Goal: Task Accomplishment & Management: Manage account settings

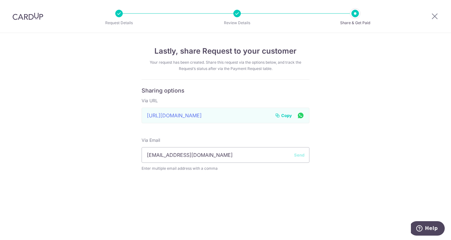
click at [285, 115] on span "Copy" at bounding box center [286, 115] width 11 height 6
click at [70, 65] on div "Lastly, share Request to your customer Your request has been created. Share thi…" at bounding box center [225, 136] width 451 height 207
click at [32, 14] on img at bounding box center [28, 17] width 31 height 8
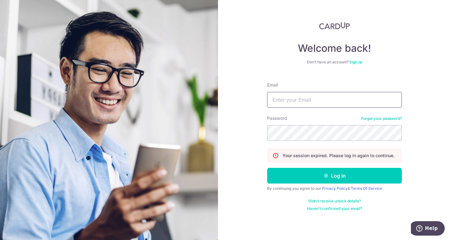
click at [316, 100] on input "Email" at bounding box center [334, 100] width 135 height 16
type input "[EMAIL_ADDRESS][DOMAIN_NAME]"
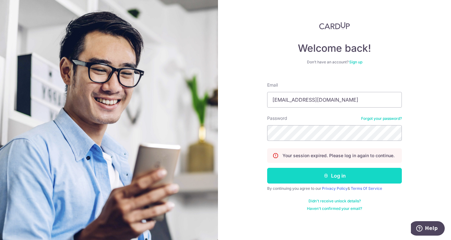
click at [326, 177] on icon "submit" at bounding box center [326, 175] width 5 height 5
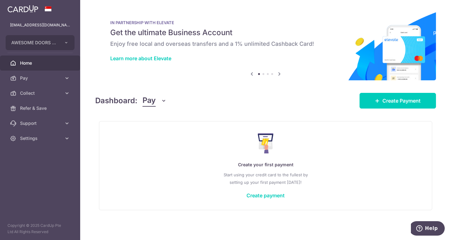
click at [282, 73] on icon at bounding box center [280, 74] width 8 height 8
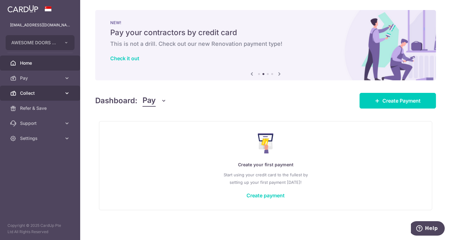
click at [43, 92] on span "Collect" at bounding box center [40, 93] width 41 height 6
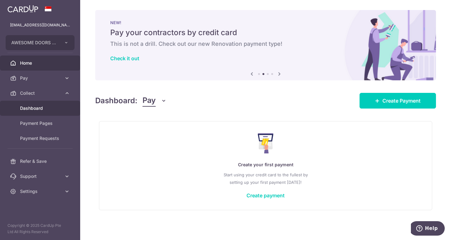
click at [39, 106] on span "Dashboard" at bounding box center [40, 108] width 41 height 6
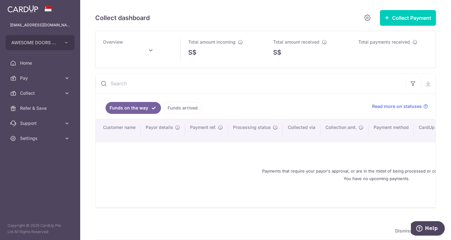
drag, startPoint x: 147, startPoint y: 163, endPoint x: 151, endPoint y: 155, distance: 9.4
click at [147, 160] on div "Payments that require your payor's approval, or are in the midst of being proce…" at bounding box center [376, 174] width 547 height 55
drag, startPoint x: 144, startPoint y: 50, endPoint x: 152, endPoint y: 51, distance: 7.9
click at [144, 50] on input "text" at bounding box center [134, 52] width 63 height 16
click at [178, 87] on button "Done" at bounding box center [175, 85] width 16 height 8
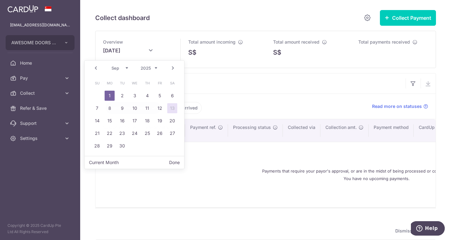
type input "[DATE]"
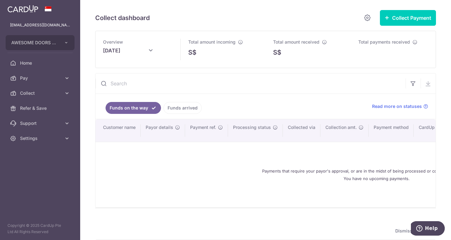
click at [227, 109] on ul "Funds on the way Funds arrived" at bounding box center [230, 106] width 269 height 25
click at [69, 89] on link "Collect" at bounding box center [40, 93] width 80 height 15
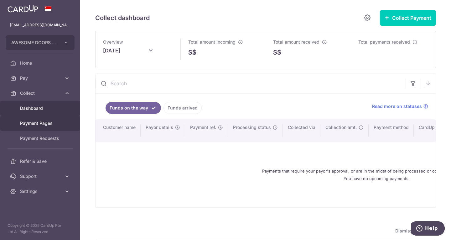
click at [49, 123] on span "Payment Pages" at bounding box center [40, 123] width 41 height 6
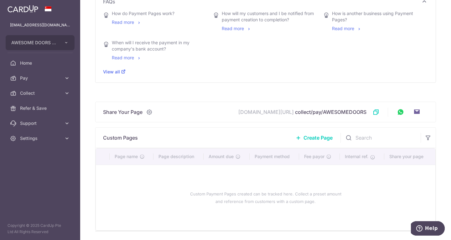
scroll to position [128, 0]
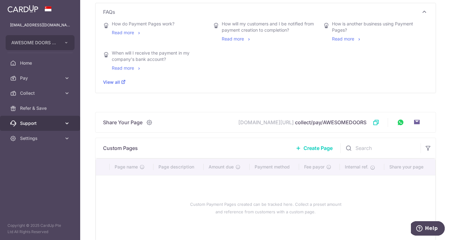
click at [64, 123] on link "Support" at bounding box center [40, 123] width 80 height 15
